Goal: Task Accomplishment & Management: Complete application form

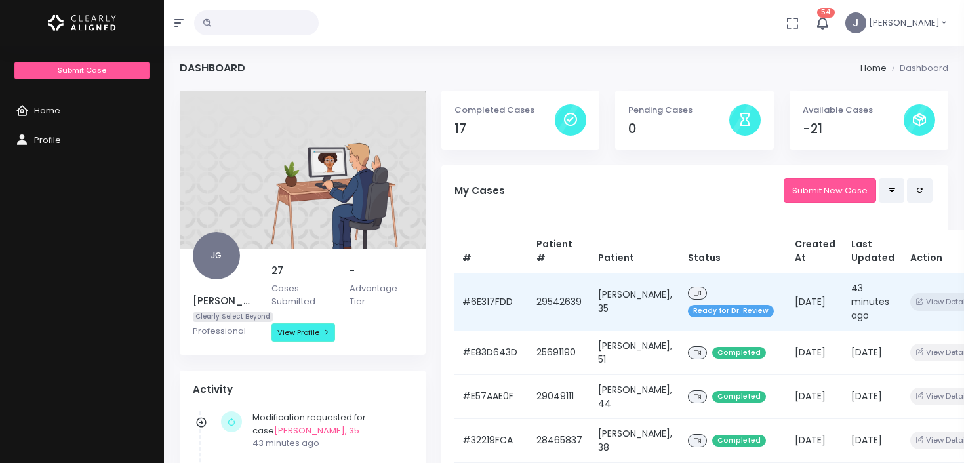
click at [688, 311] on span "Ready for Dr. Review" at bounding box center [731, 311] width 86 height 12
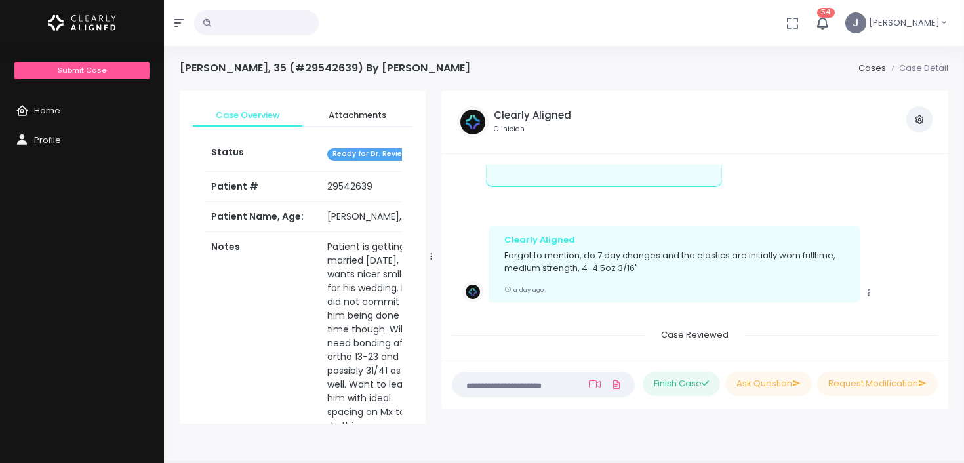
click at [877, 67] on link "Cases" at bounding box center [872, 68] width 28 height 12
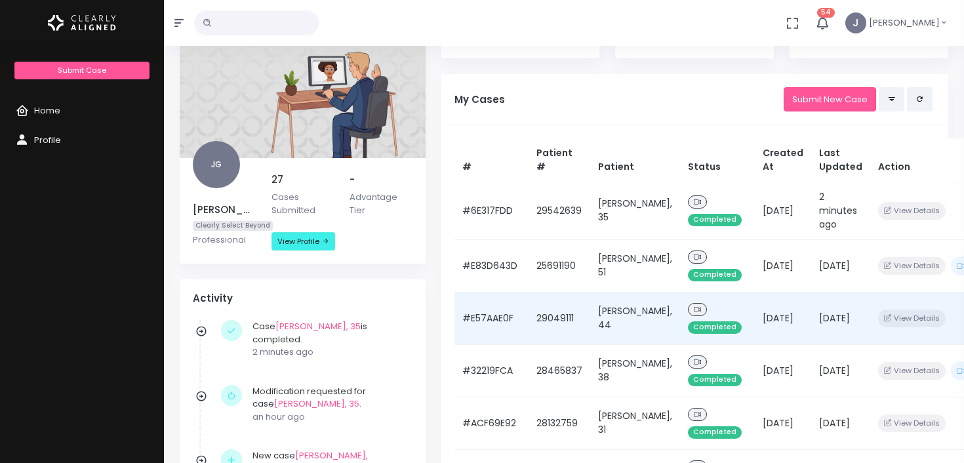
click at [608, 311] on td "[PERSON_NAME], 44" at bounding box center [635, 318] width 90 height 52
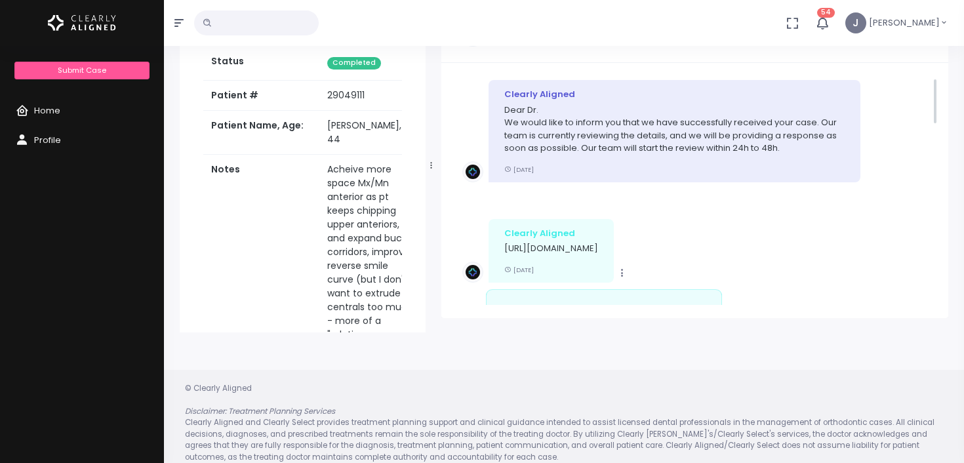
scroll to position [1, 0]
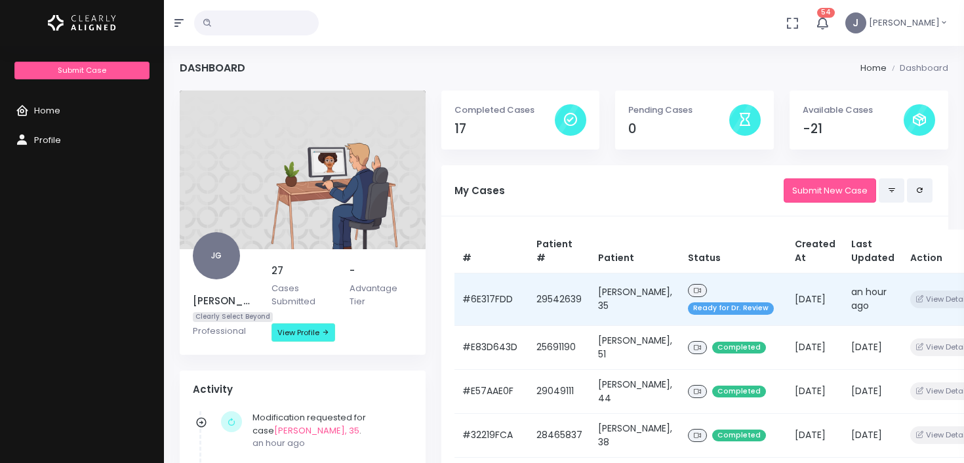
click at [608, 298] on td "[PERSON_NAME], 35" at bounding box center [635, 299] width 90 height 52
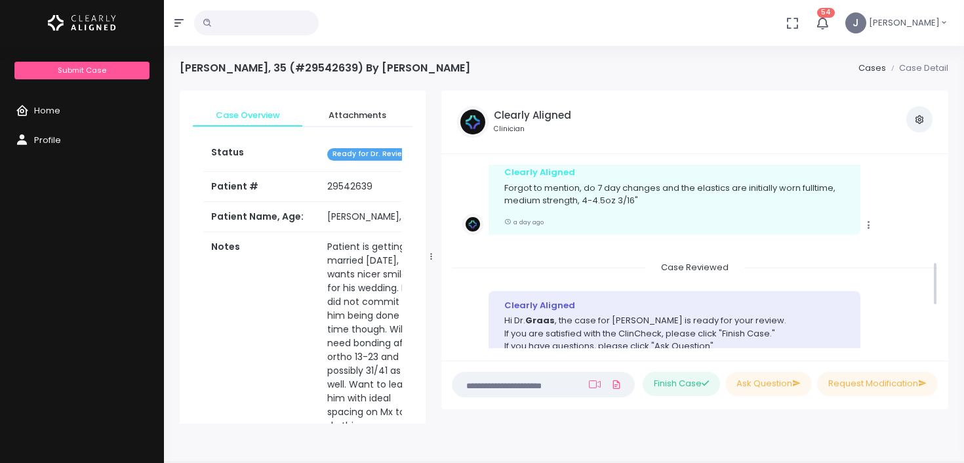
scroll to position [401, 0]
click at [534, 389] on textarea at bounding box center [517, 384] width 115 height 14
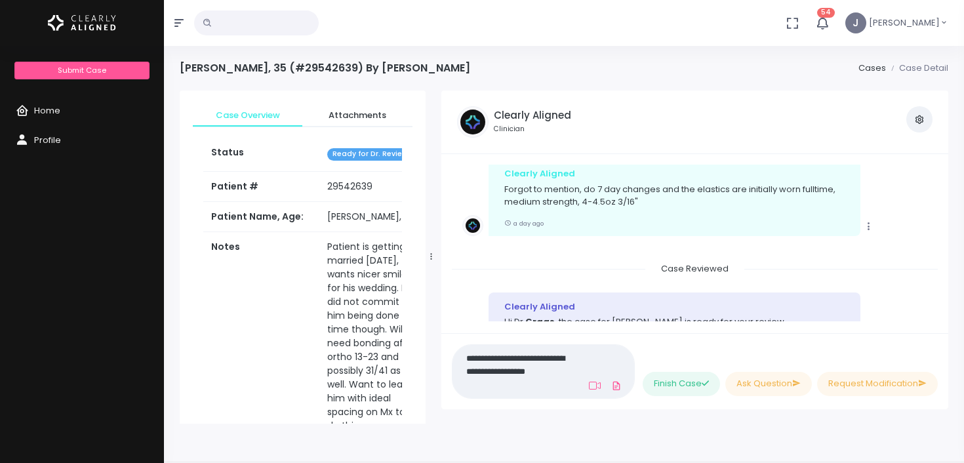
scroll to position [0, 0]
type textarea "**********"
click at [667, 384] on button "Finish Case" at bounding box center [680, 384] width 77 height 24
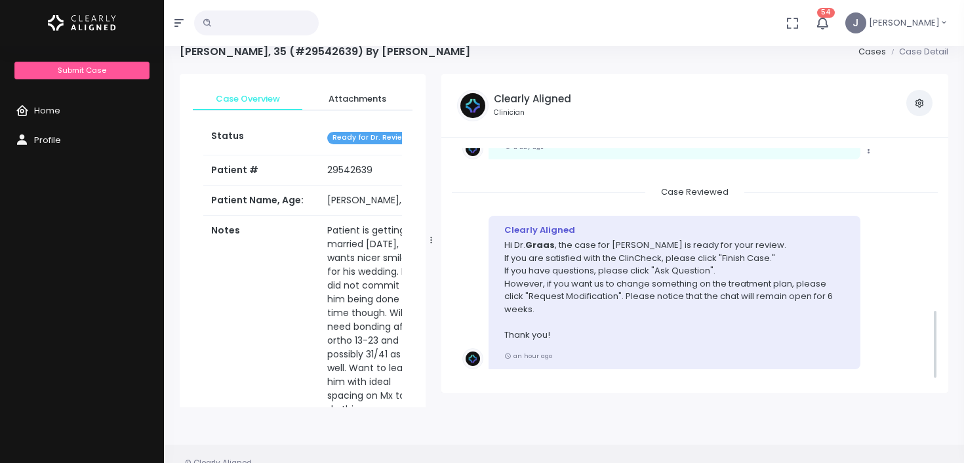
scroll to position [532, 0]
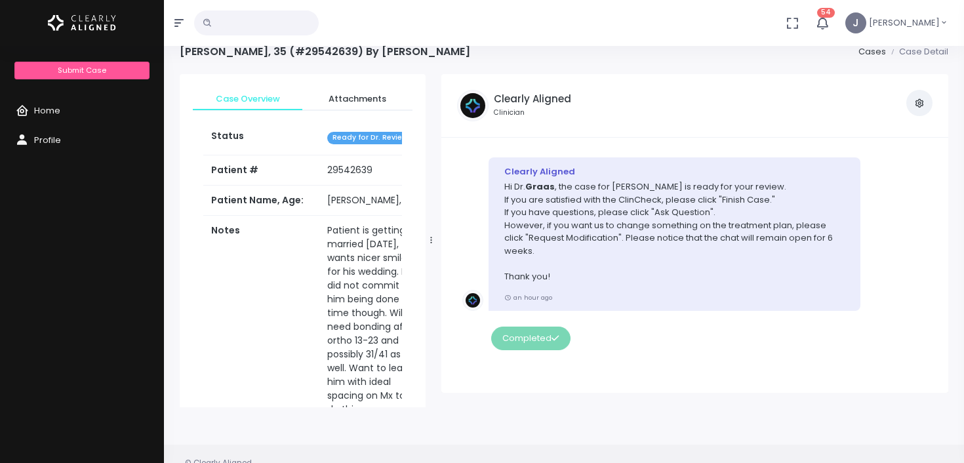
click at [550, 338] on div "Completed" at bounding box center [660, 338] width 349 height 24
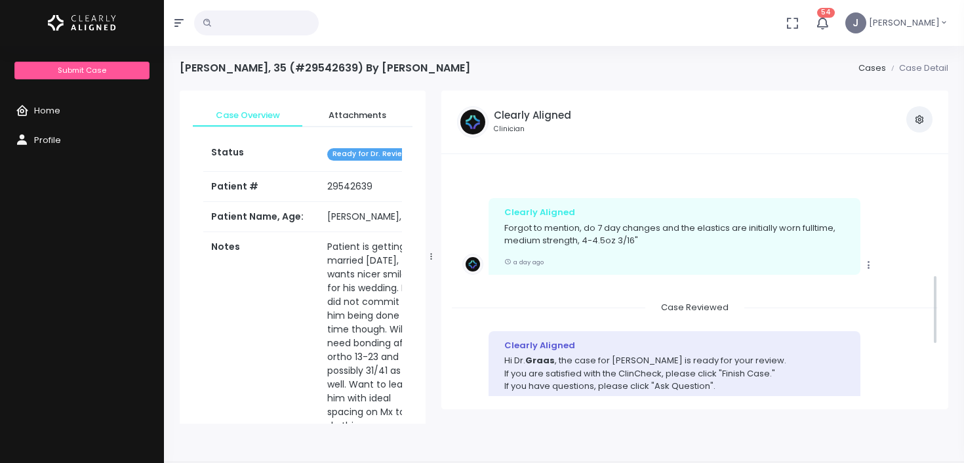
scroll to position [360, 0]
click at [867, 273] on icon "scrollable content" at bounding box center [869, 268] width 12 height 12
click at [888, 248] on div "Copy Clearly Aligned Forgot to mention, do 7 day changes and the elastics are i…" at bounding box center [694, 239] width 465 height 77
click at [833, 16] on span "54" at bounding box center [826, 13] width 18 height 10
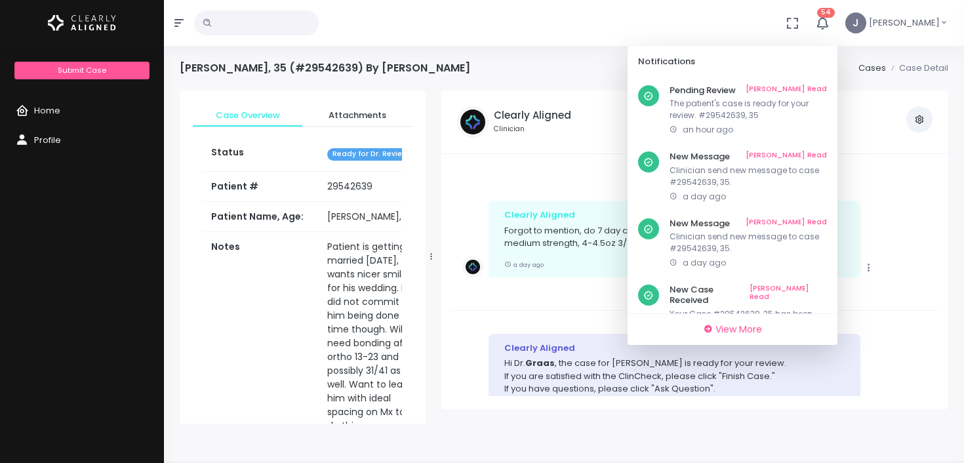
click at [829, 22] on icon "button" at bounding box center [822, 23] width 14 height 14
